Goal: Transaction & Acquisition: Purchase product/service

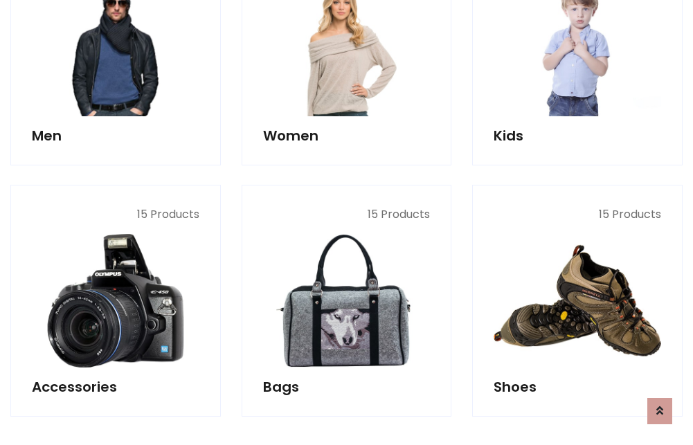
scroll to position [463, 0]
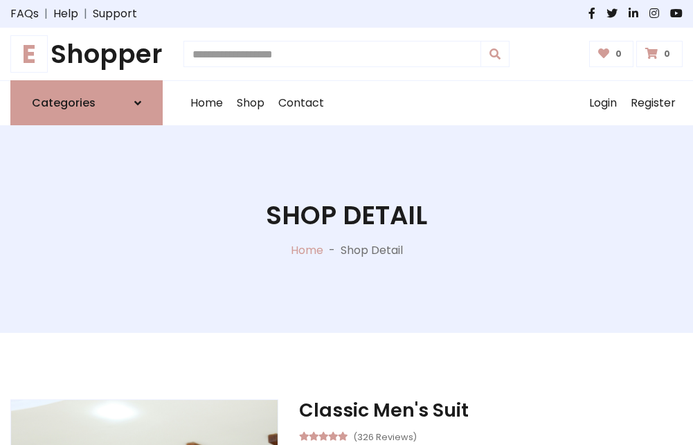
click at [87, 54] on h1 "E Shopper" at bounding box center [86, 54] width 152 height 30
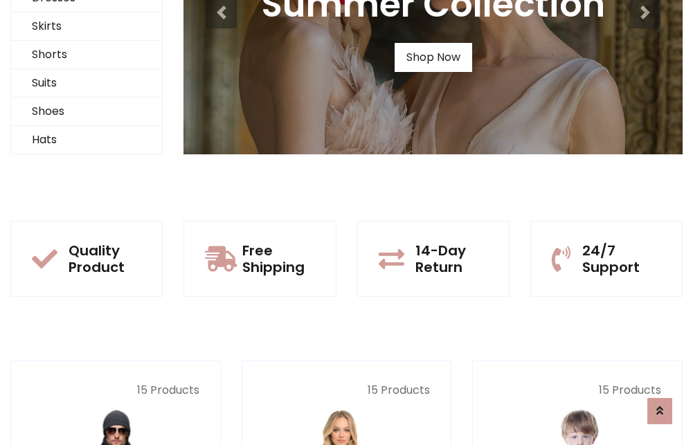
scroll to position [134, 0]
